Goal: Use online tool/utility: Utilize a website feature to perform a specific function

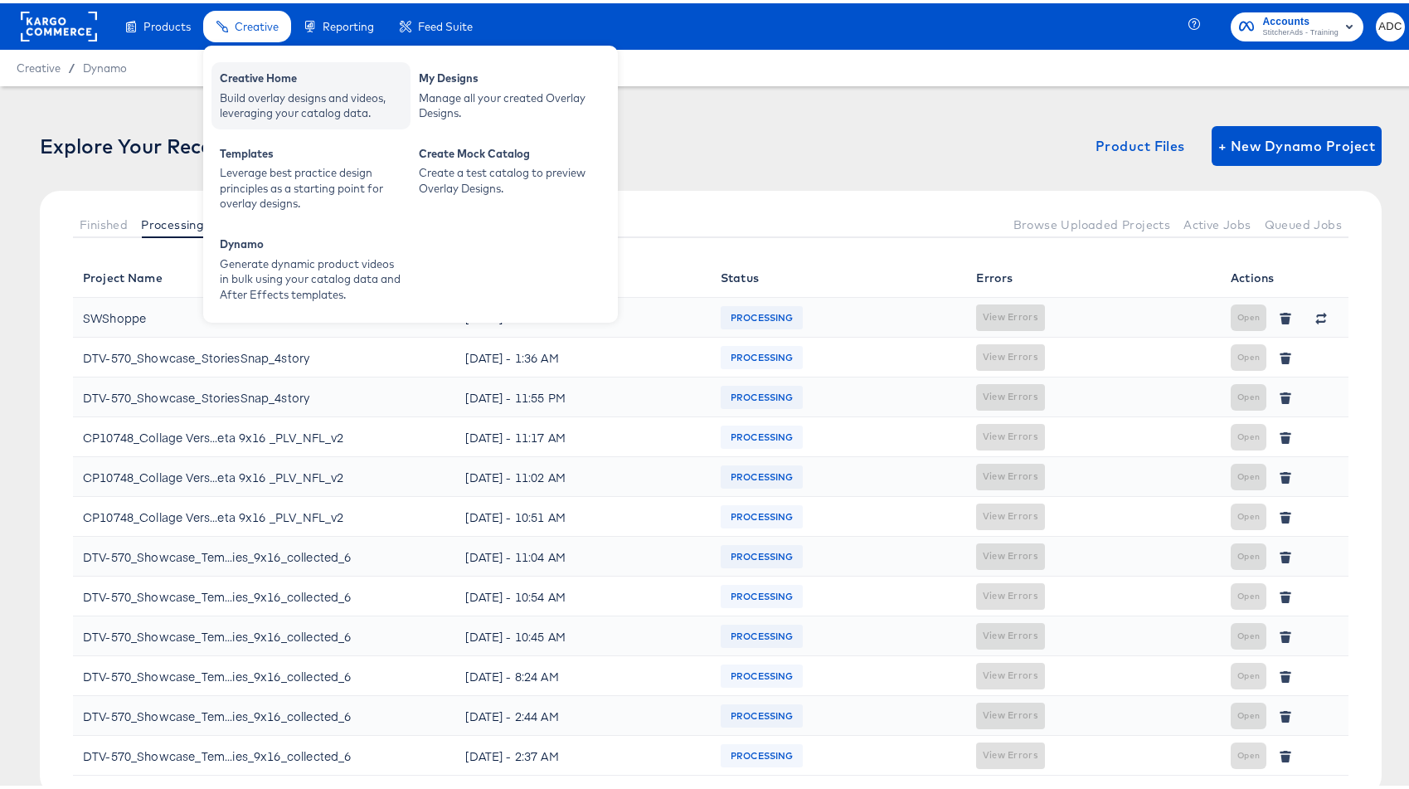
click at [265, 91] on div "Build overlay designs and videos, leveraging your catalog data." at bounding box center [311, 102] width 182 height 31
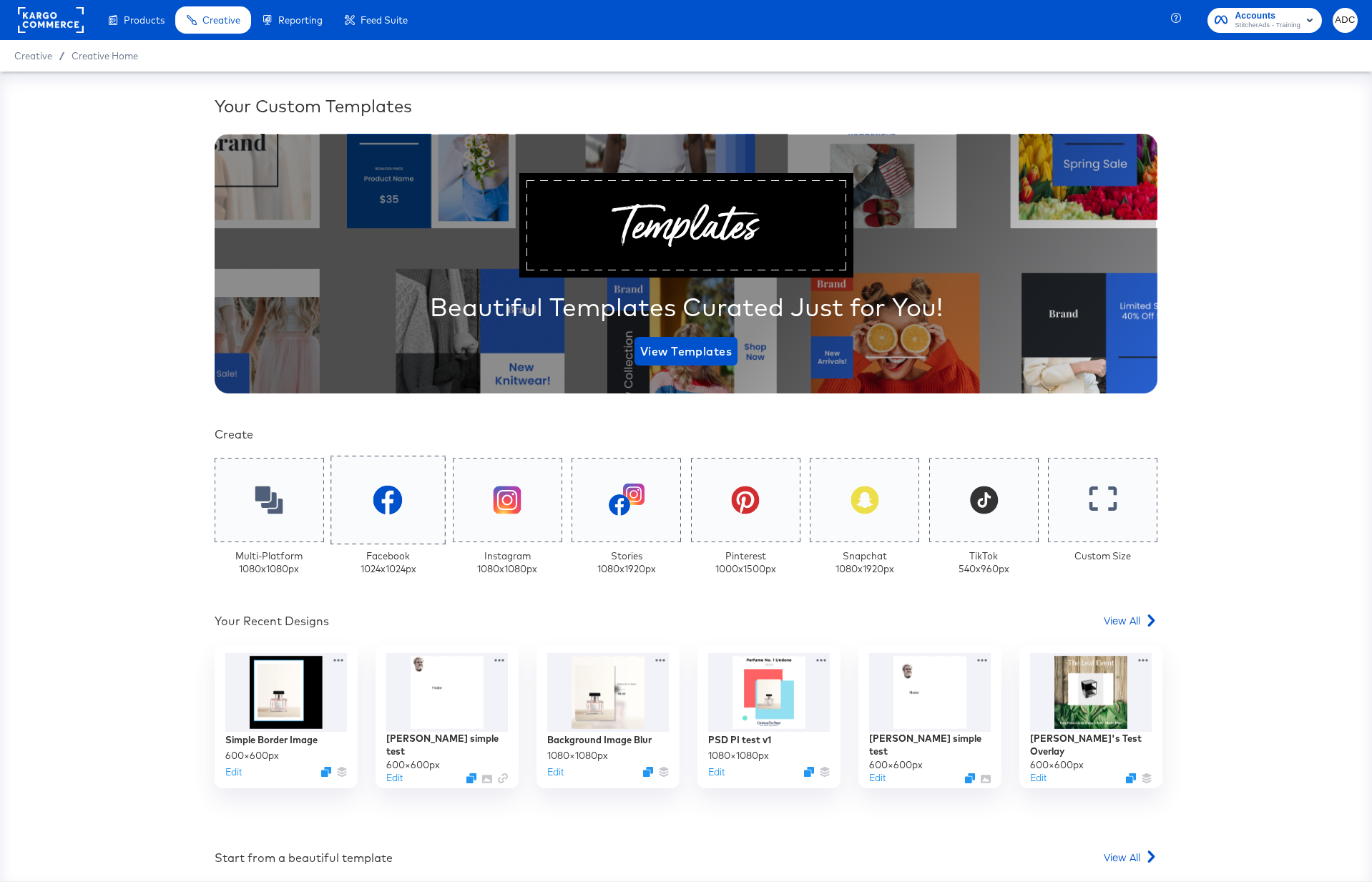
click at [404, 503] on div at bounding box center [389, 499] width 116 height 89
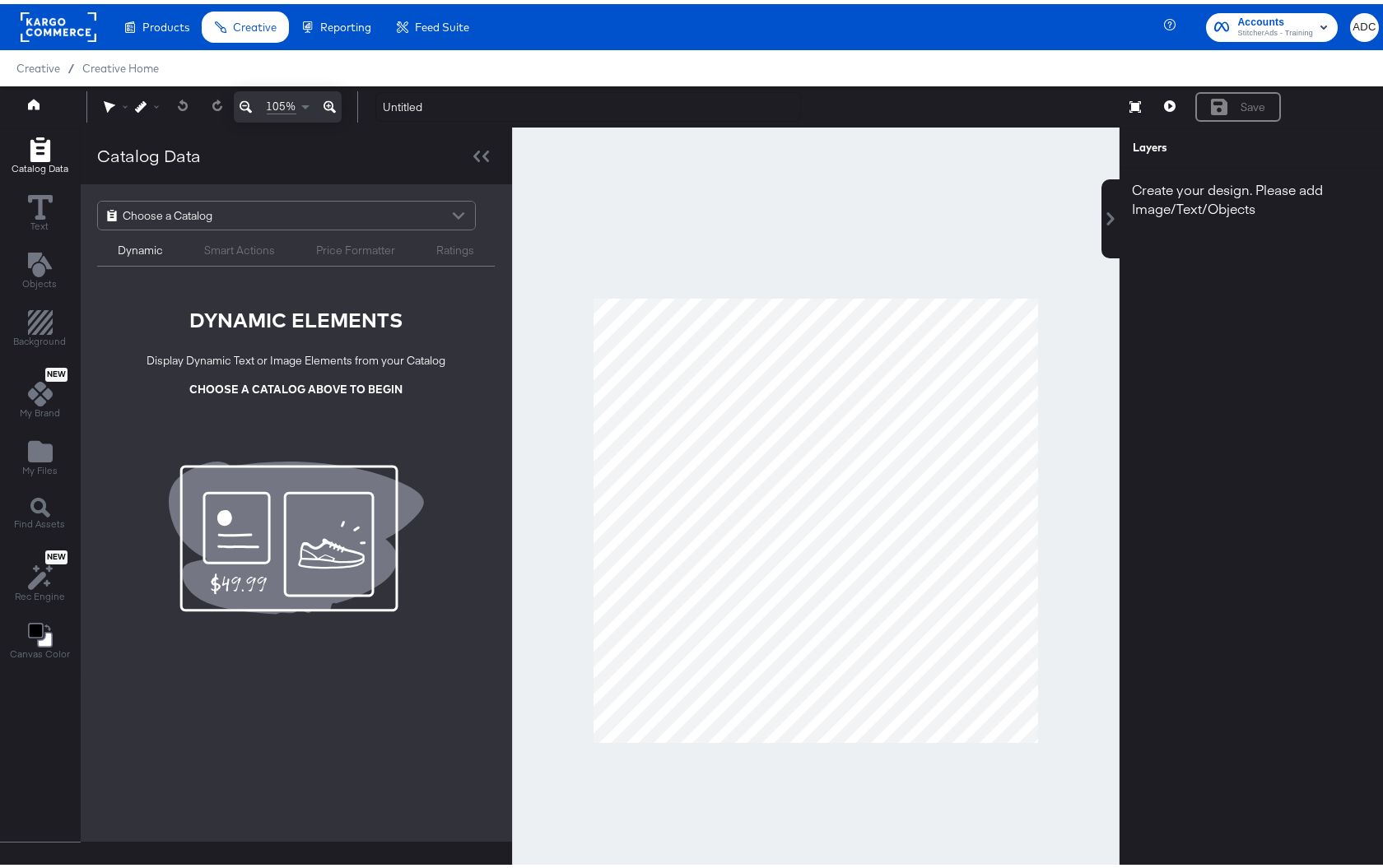
click at [465, 211] on div at bounding box center [458, 213] width 25 height 29
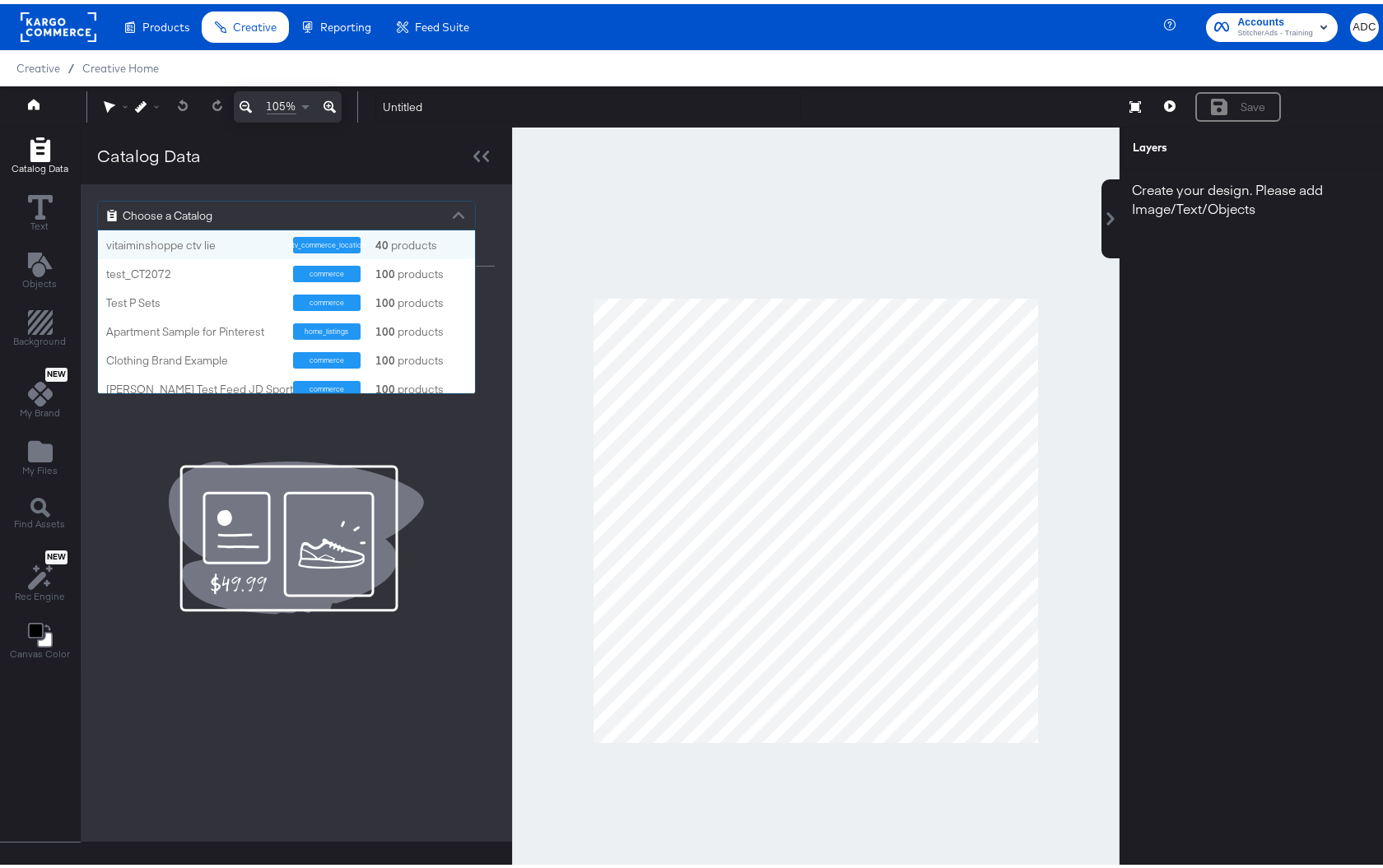
scroll to position [151, 364]
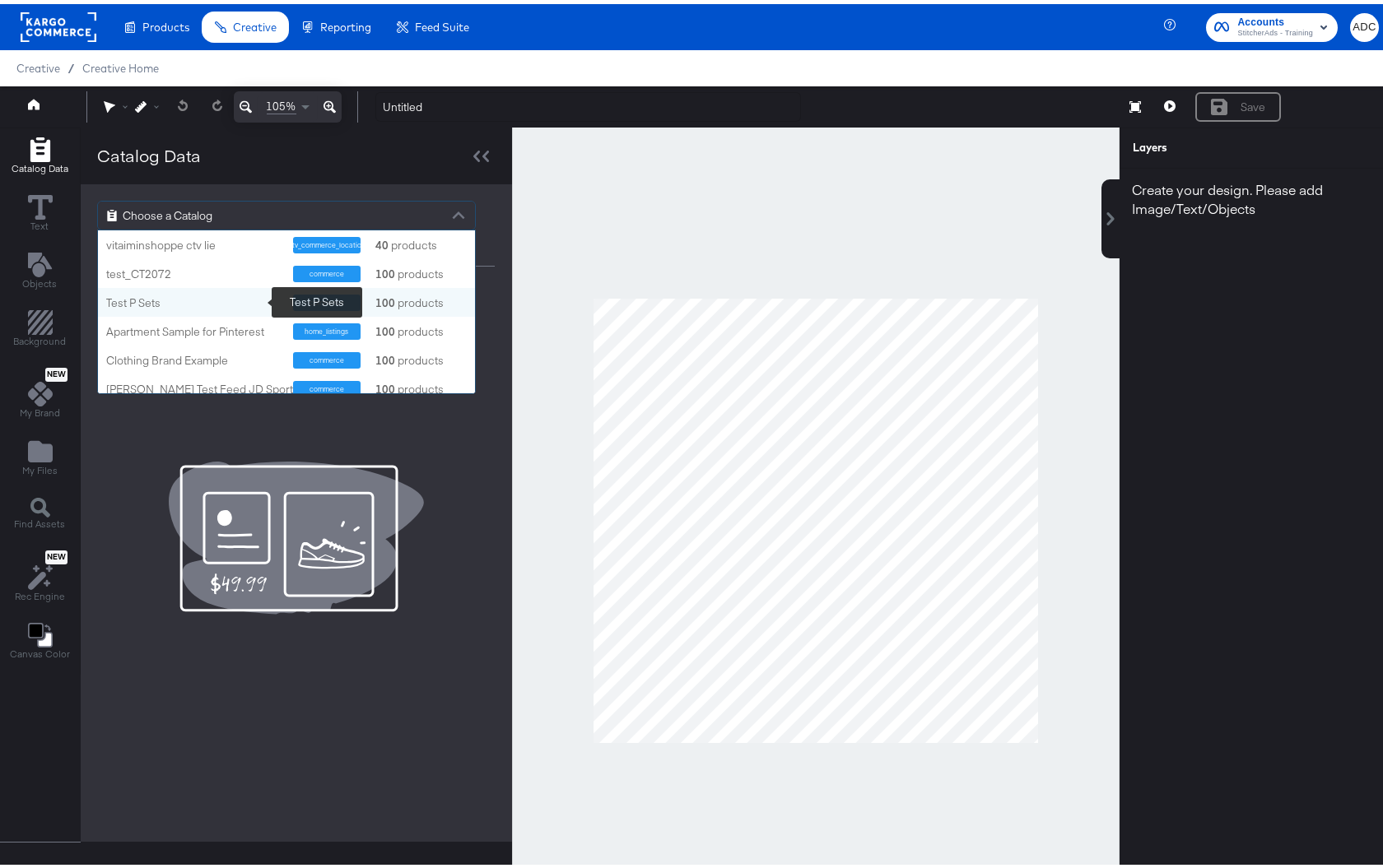
click at [174, 293] on div "Test P Sets" at bounding box center [193, 300] width 175 height 16
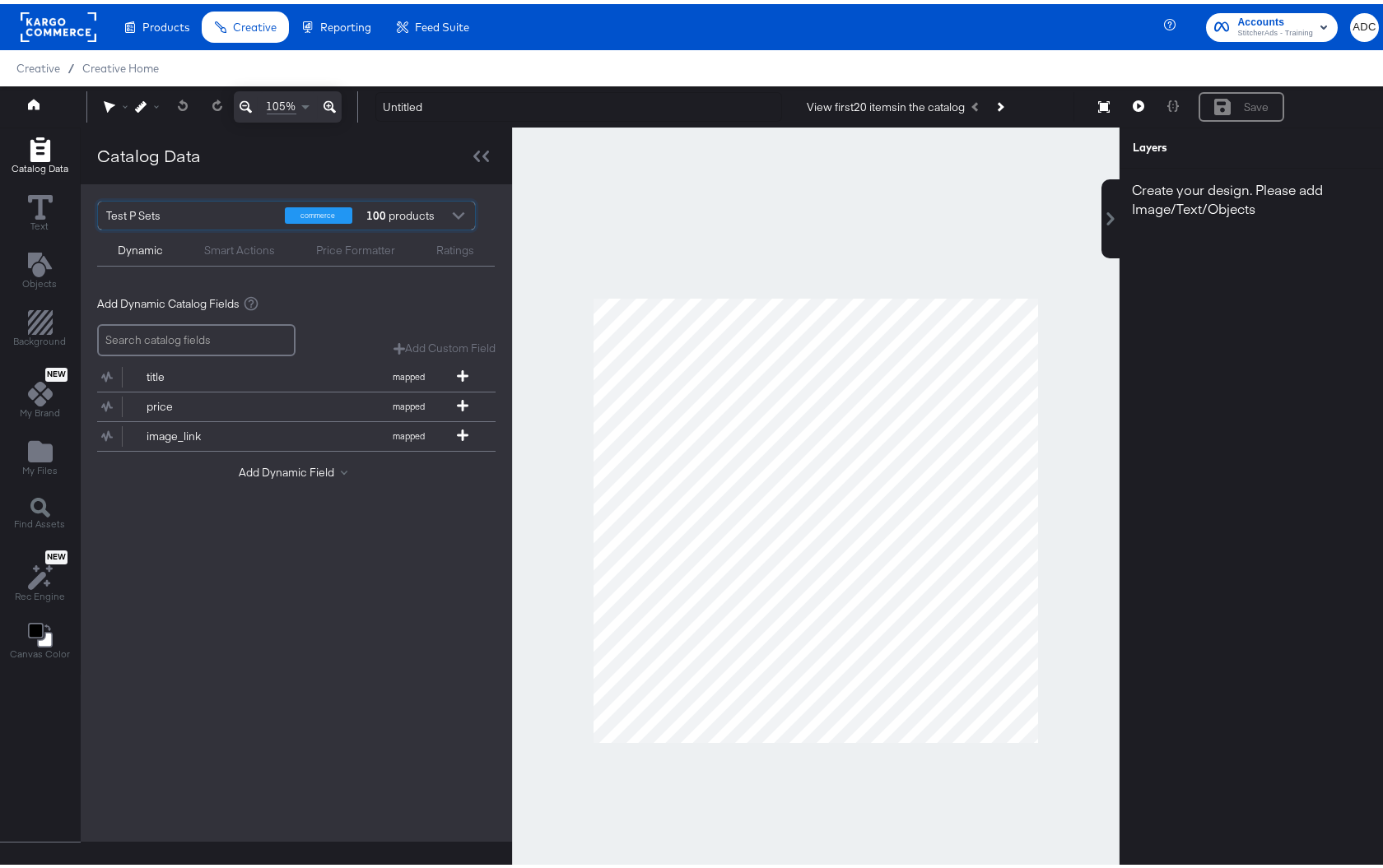
click at [246, 245] on div "Smart Actions" at bounding box center [239, 247] width 70 height 16
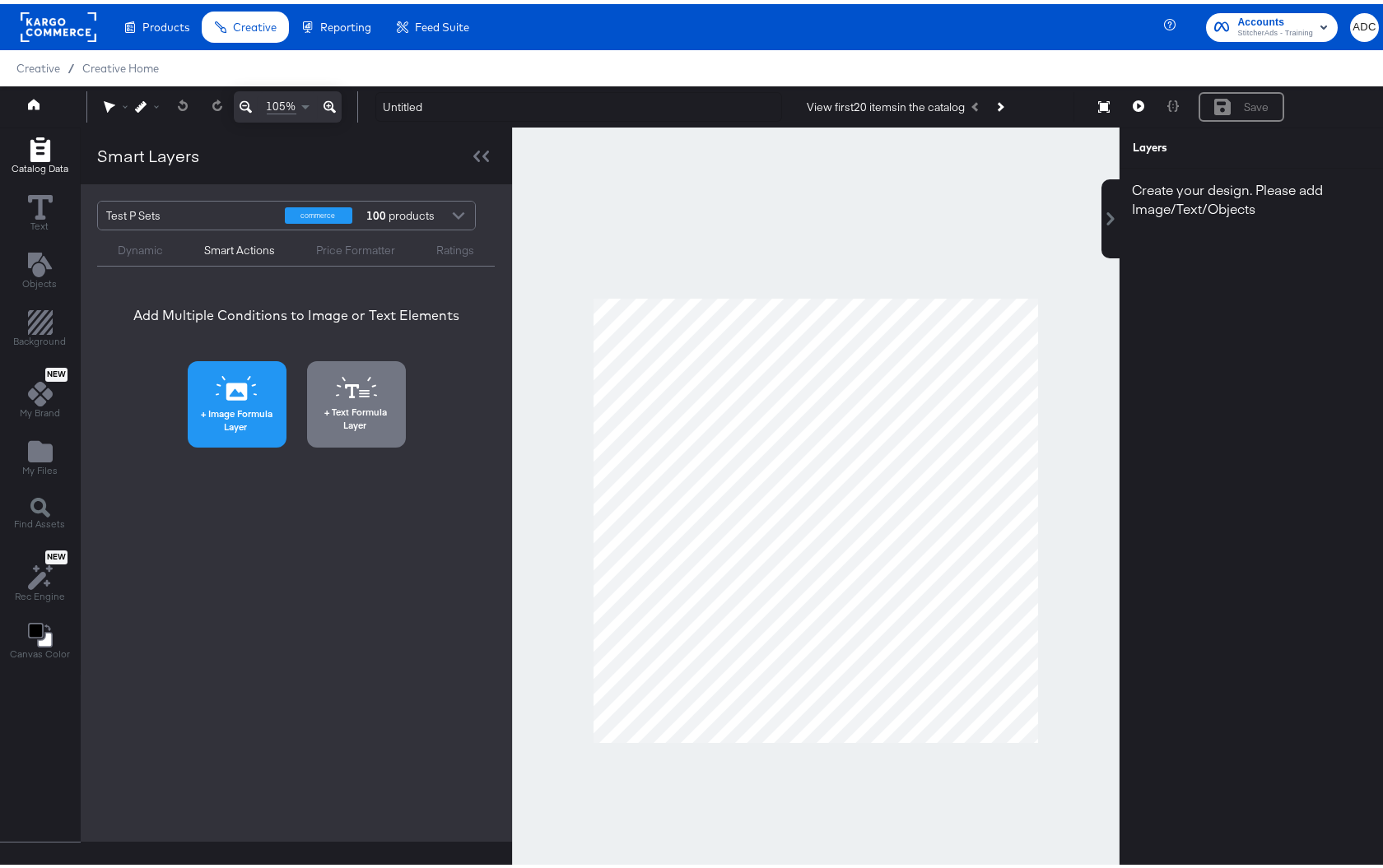
click at [244, 390] on icon at bounding box center [237, 387] width 22 height 17
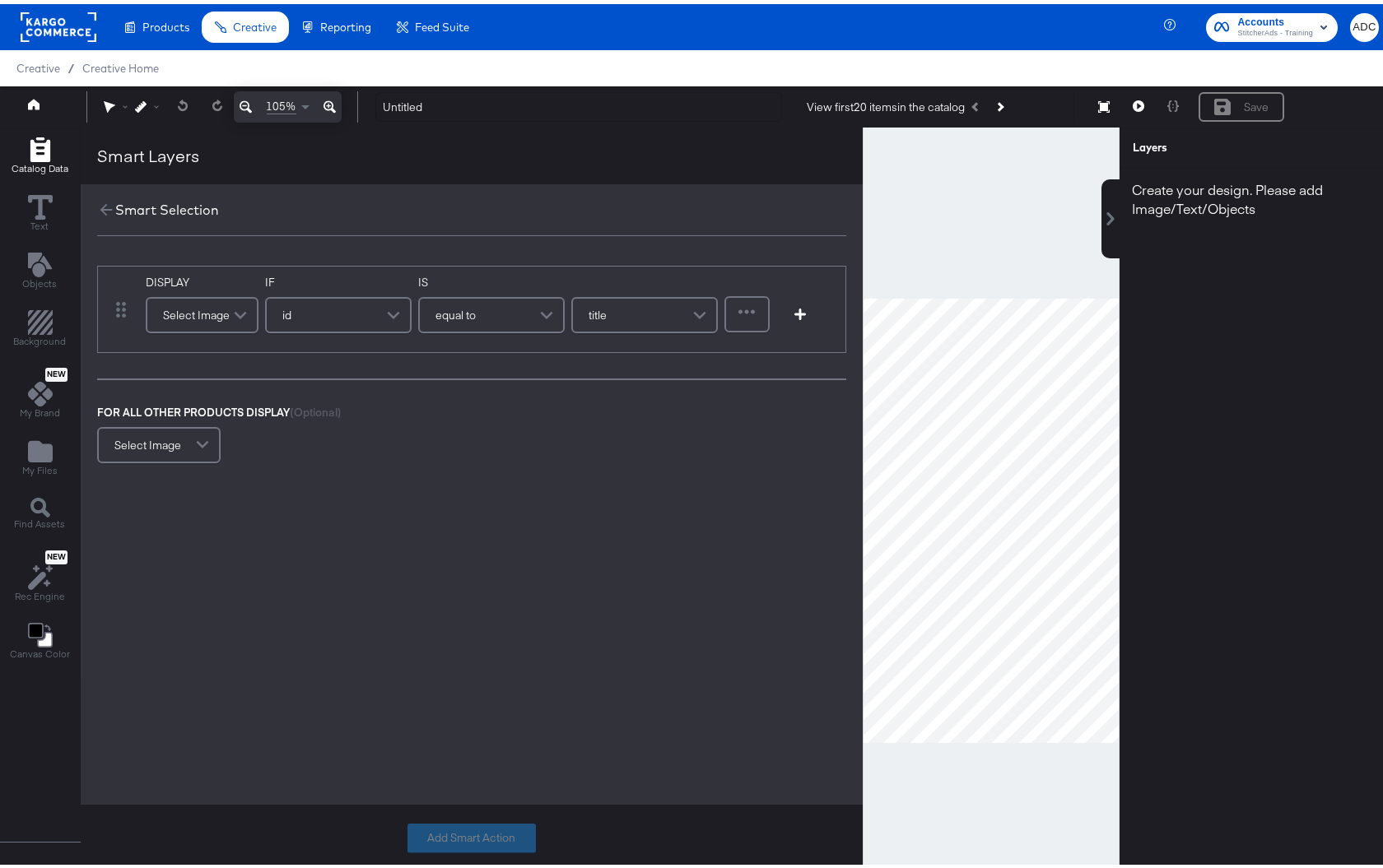
click at [244, 309] on span at bounding box center [242, 310] width 29 height 33
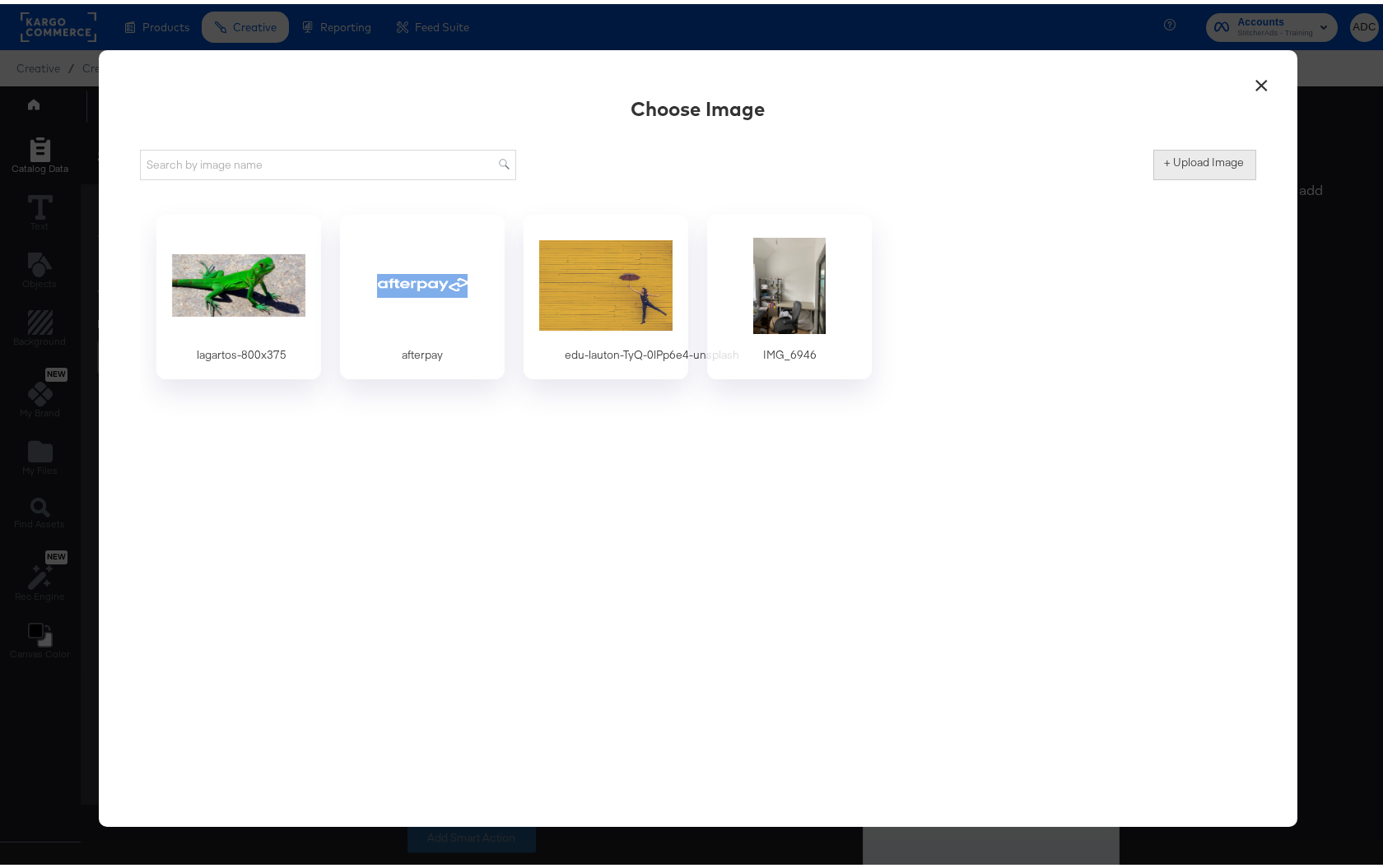
click at [1169, 155] on label "+ Upload Image" at bounding box center [1204, 159] width 79 height 16
click at [1169, 177] on input "+ Upload Image" at bounding box center [1340, 177] width 376 height 0
click at [1254, 80] on button "×" at bounding box center [1262, 77] width 30 height 30
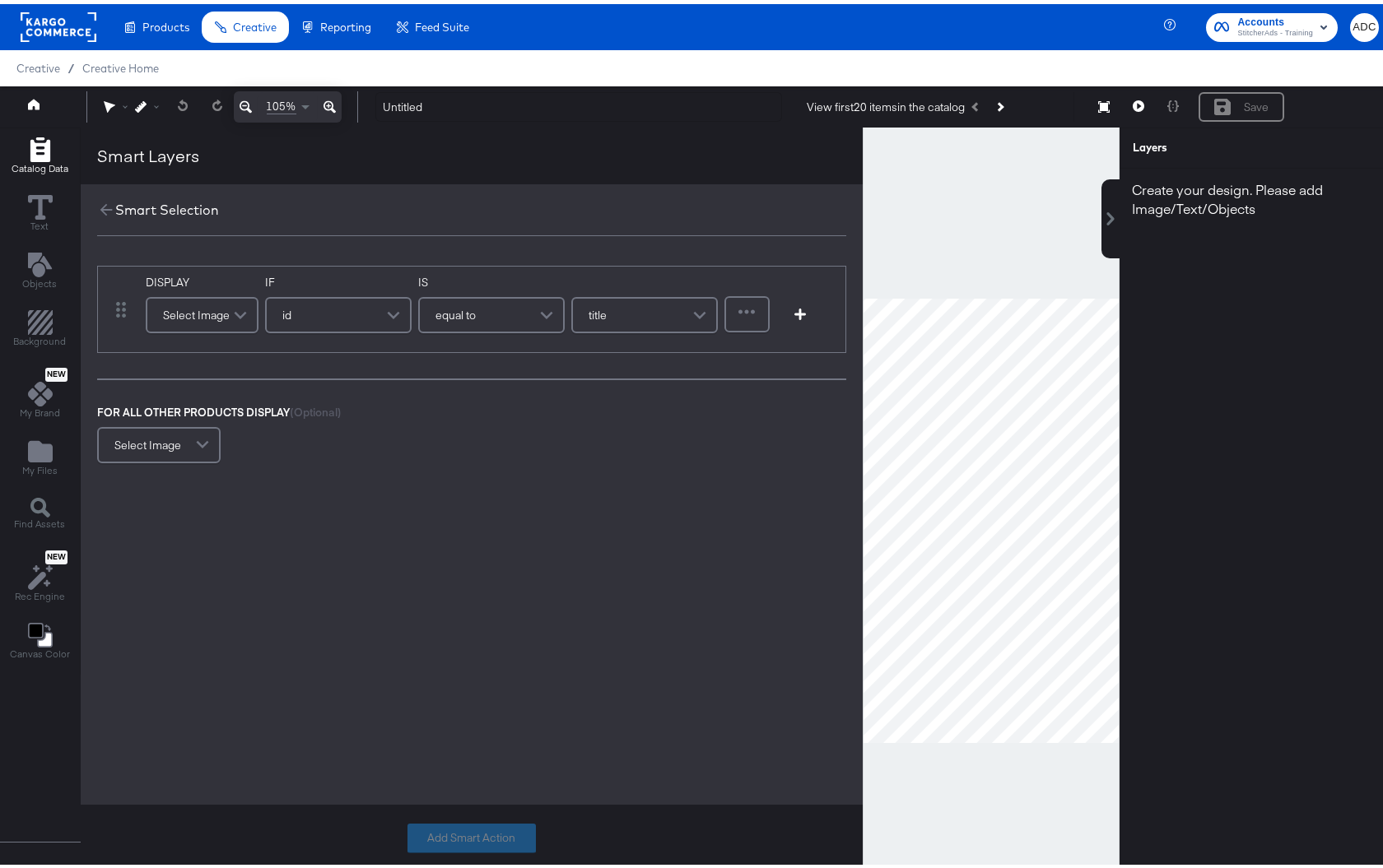
click at [862, 216] on div at bounding box center [990, 516] width 257 height 787
click at [97, 200] on icon at bounding box center [106, 205] width 18 height 18
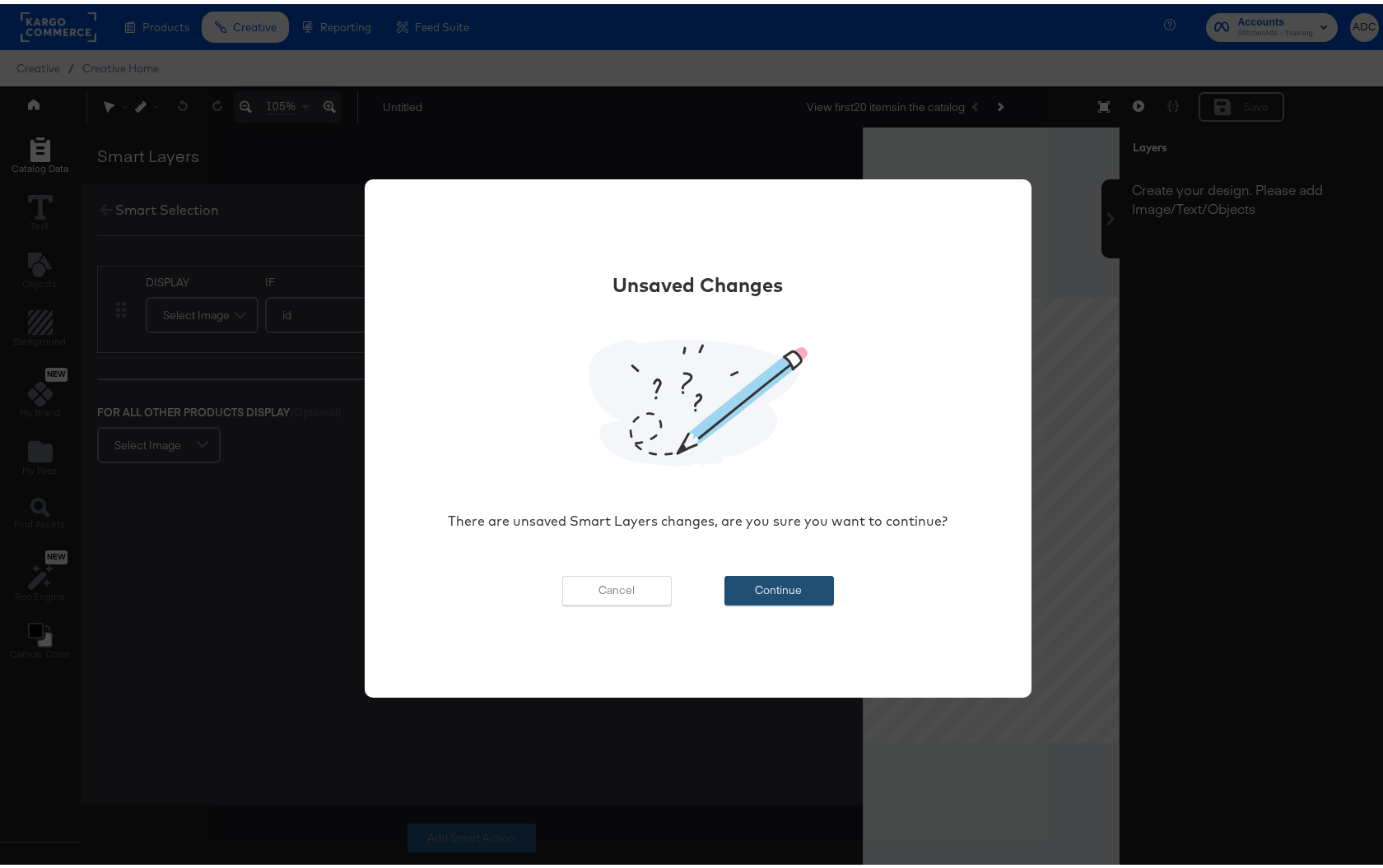
click at [757, 583] on button "Continue" at bounding box center [779, 587] width 109 height 30
